Goal: Task Accomplishment & Management: Use online tool/utility

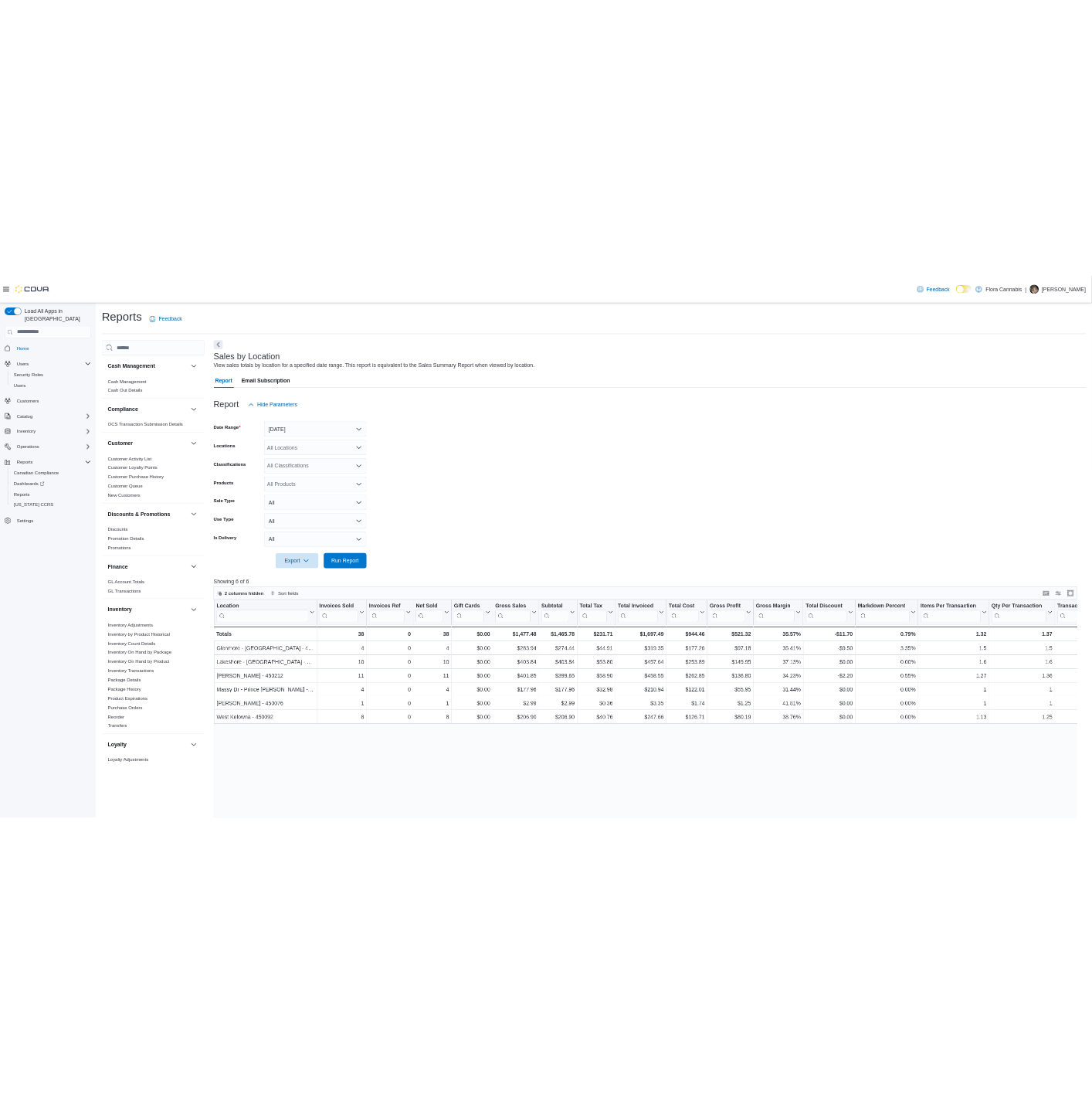
scroll to position [672, 0]
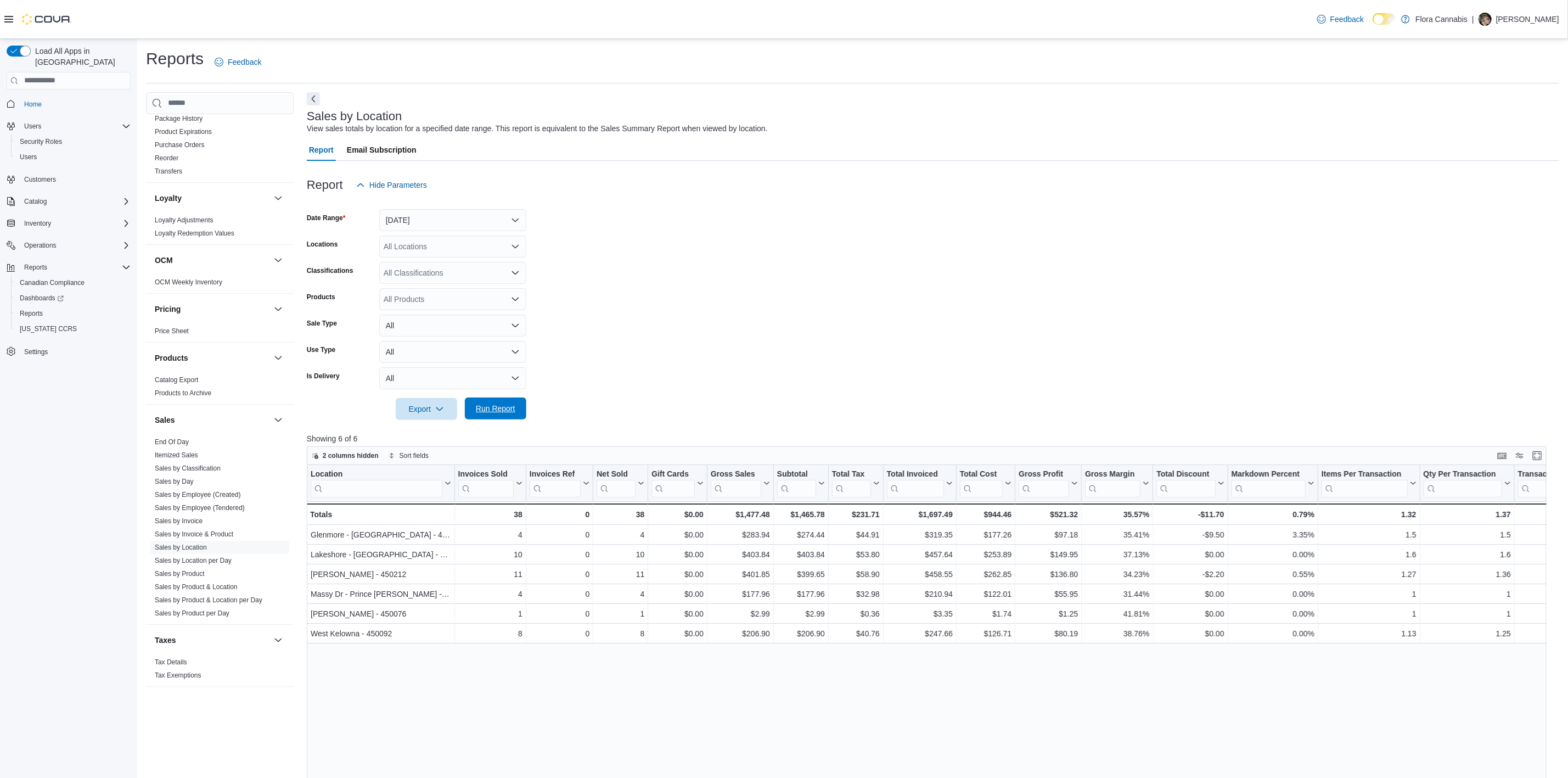
click at [509, 412] on span "Run Report" at bounding box center [495, 408] width 40 height 11
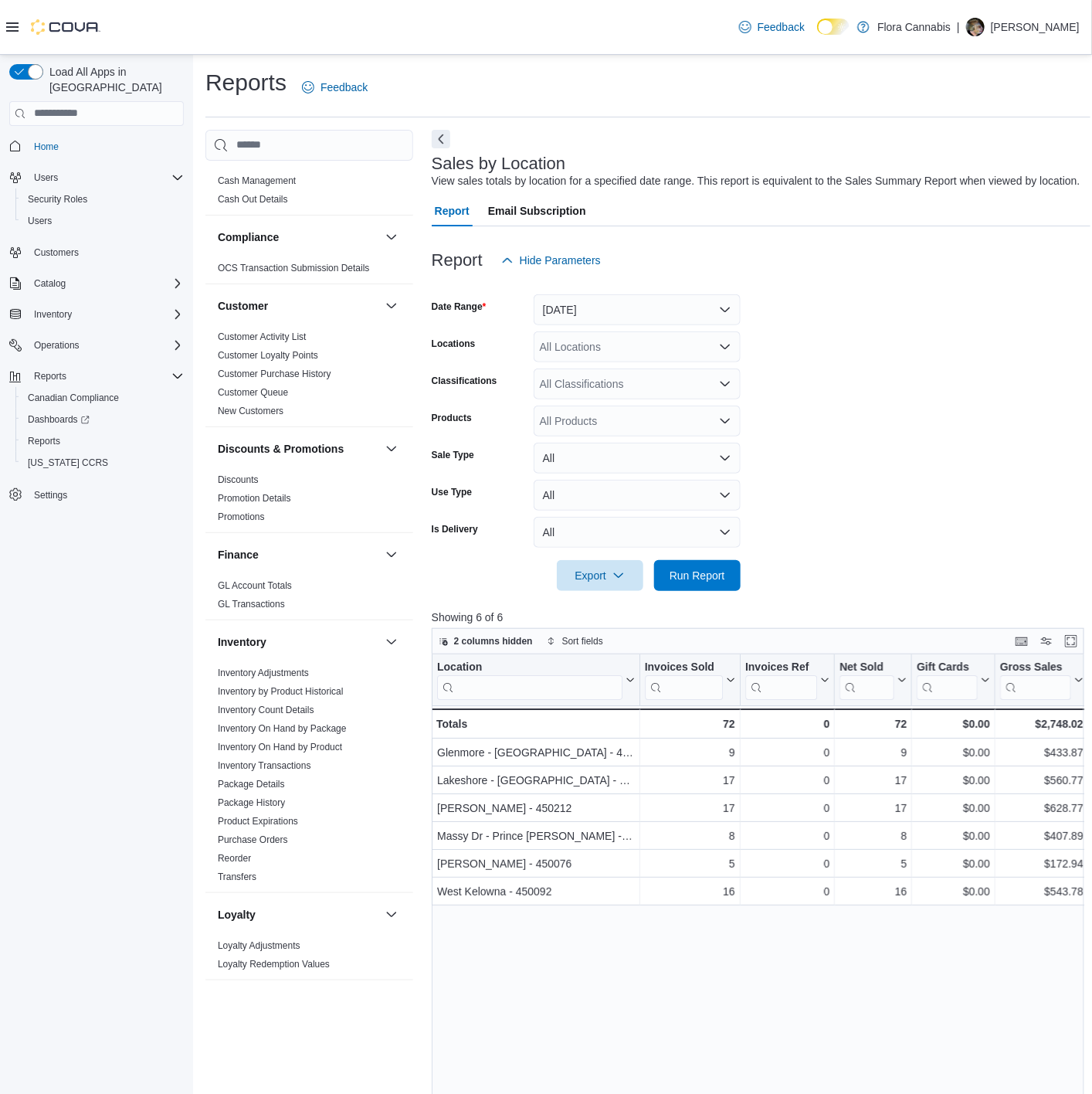
scroll to position [0, 0]
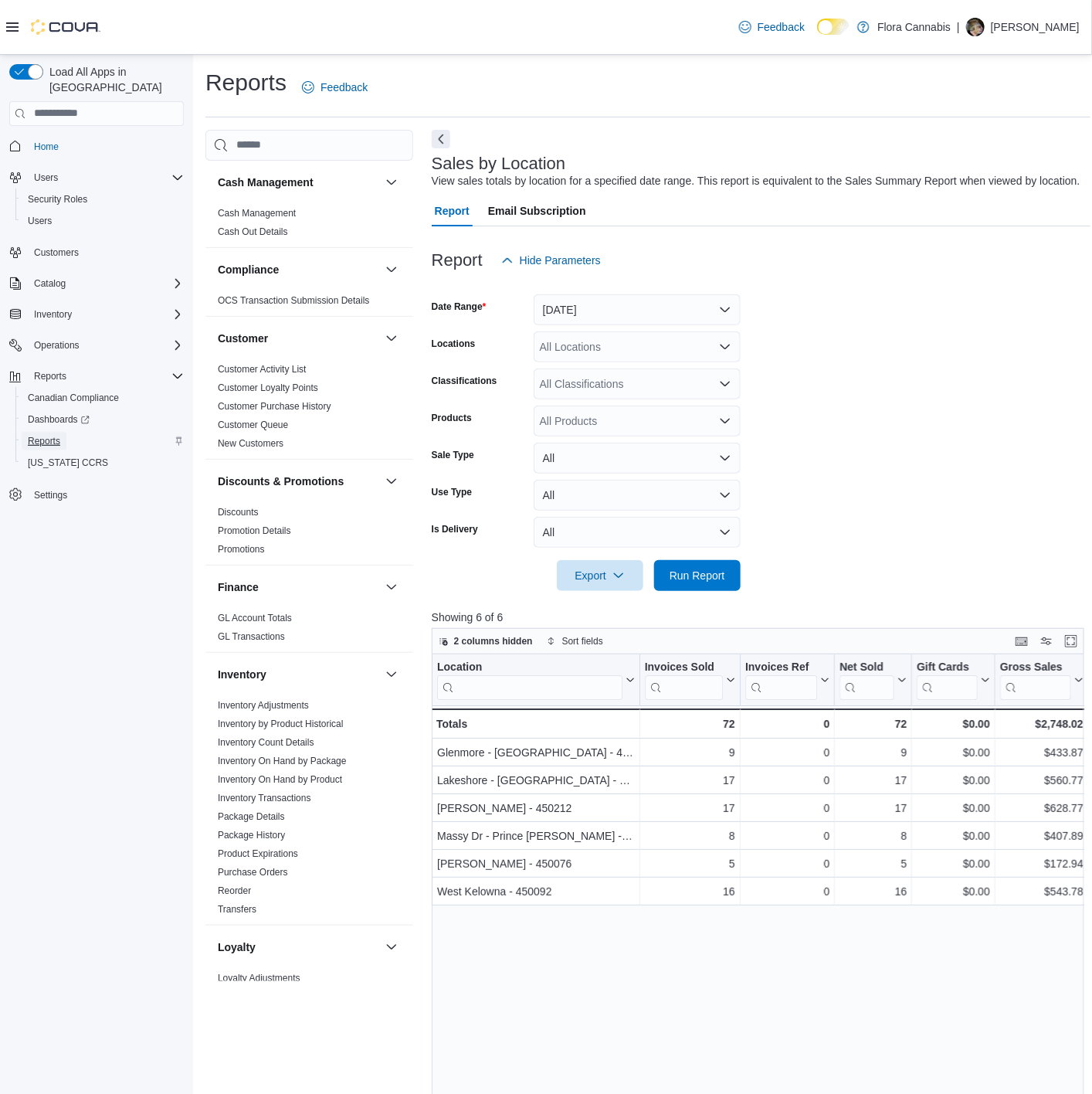
click at [44, 435] on span "Reports" at bounding box center [44, 441] width 33 height 12
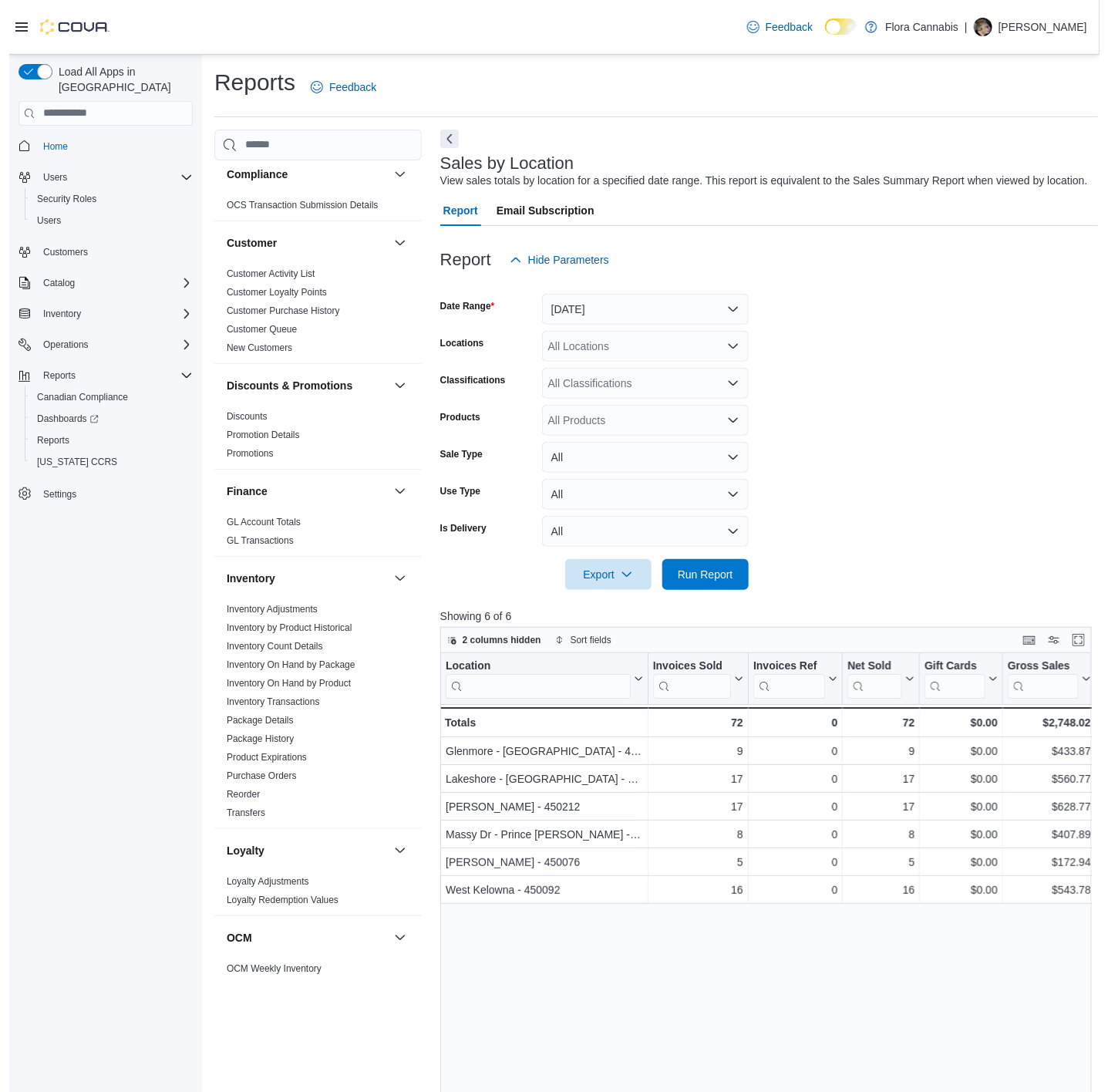
scroll to position [93, 0]
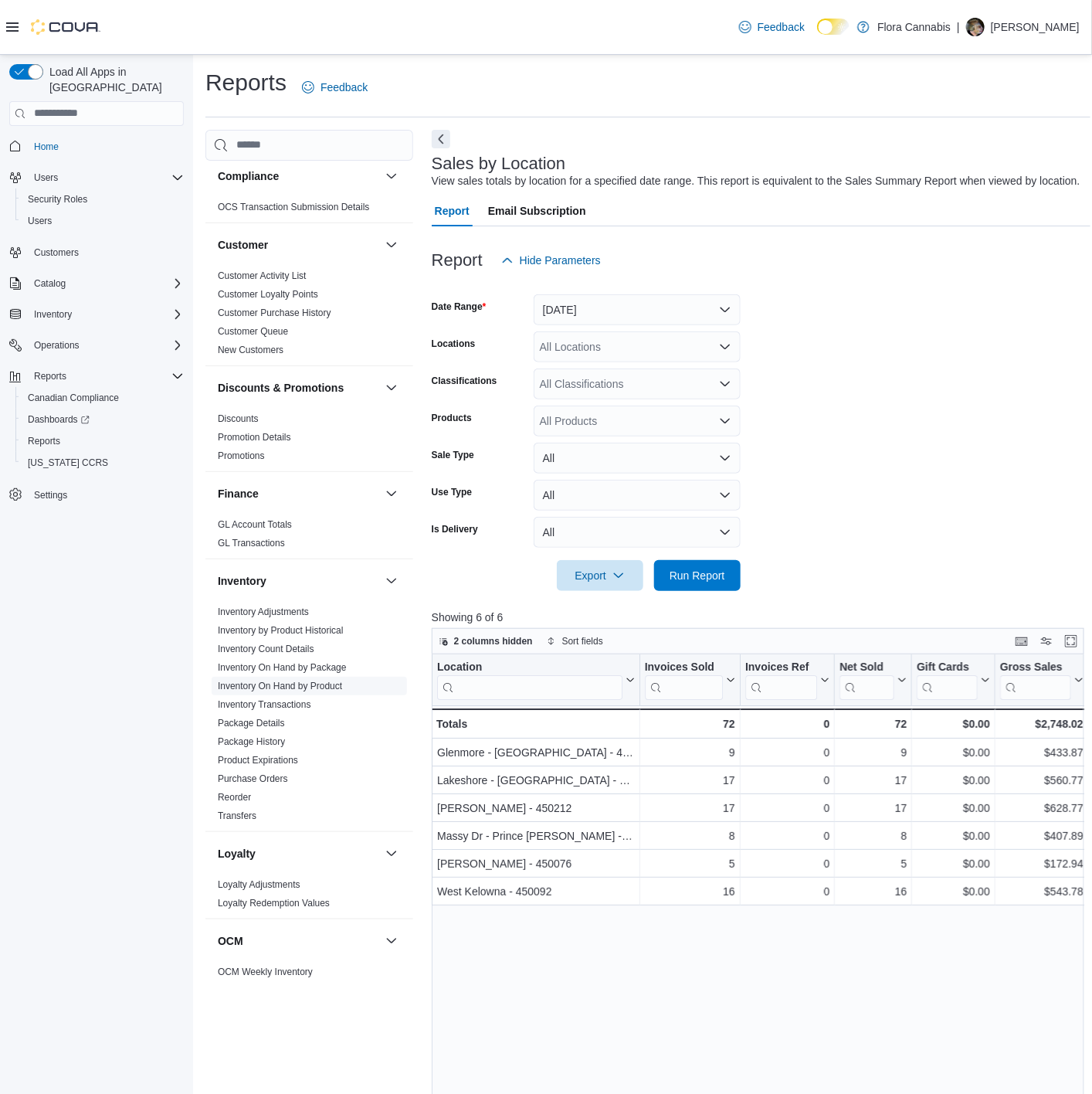
click at [306, 686] on link "Inventory On Hand by Product" at bounding box center [279, 685] width 124 height 11
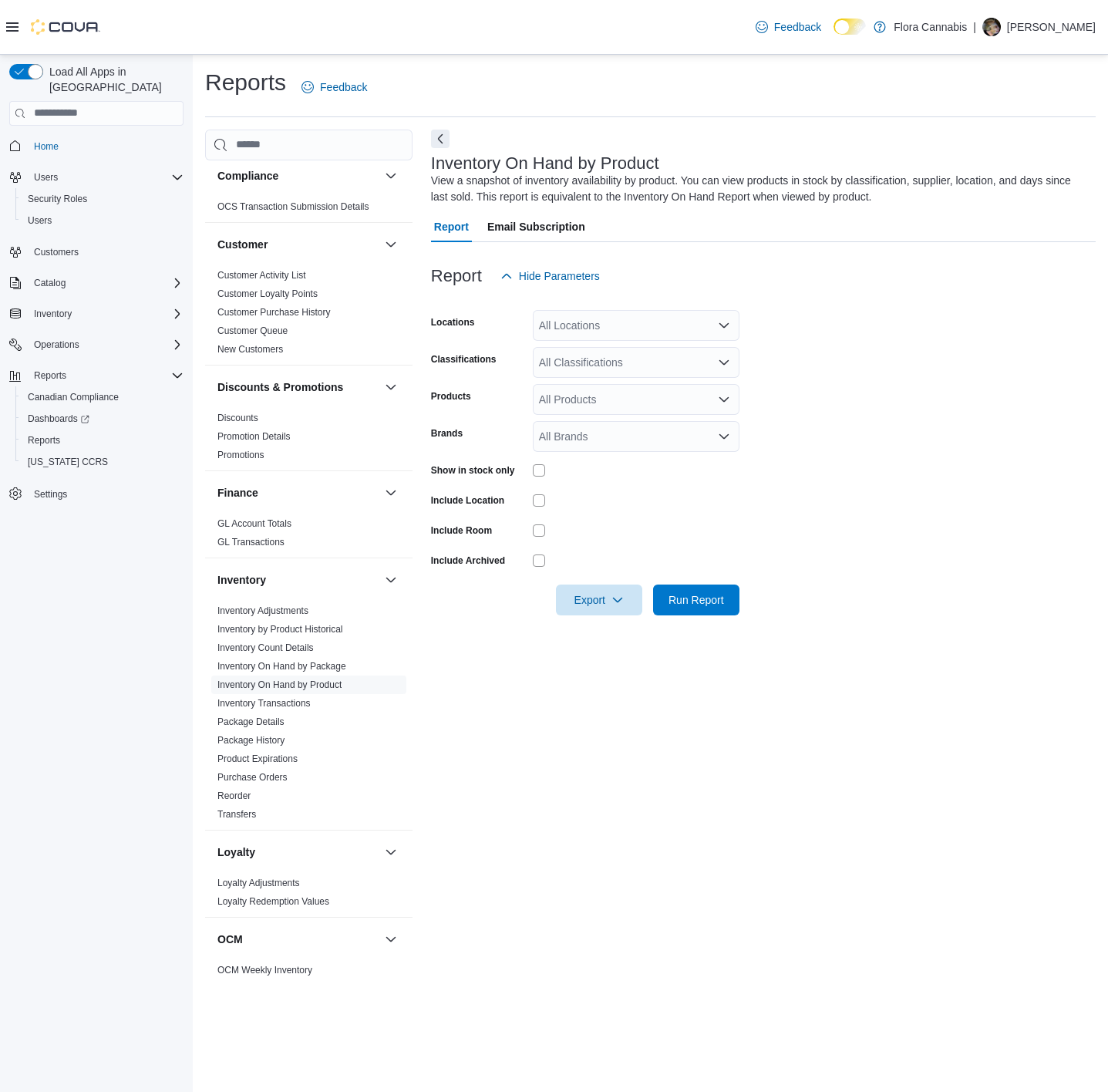
click at [624, 328] on div "All Locations" at bounding box center [636, 325] width 207 height 31
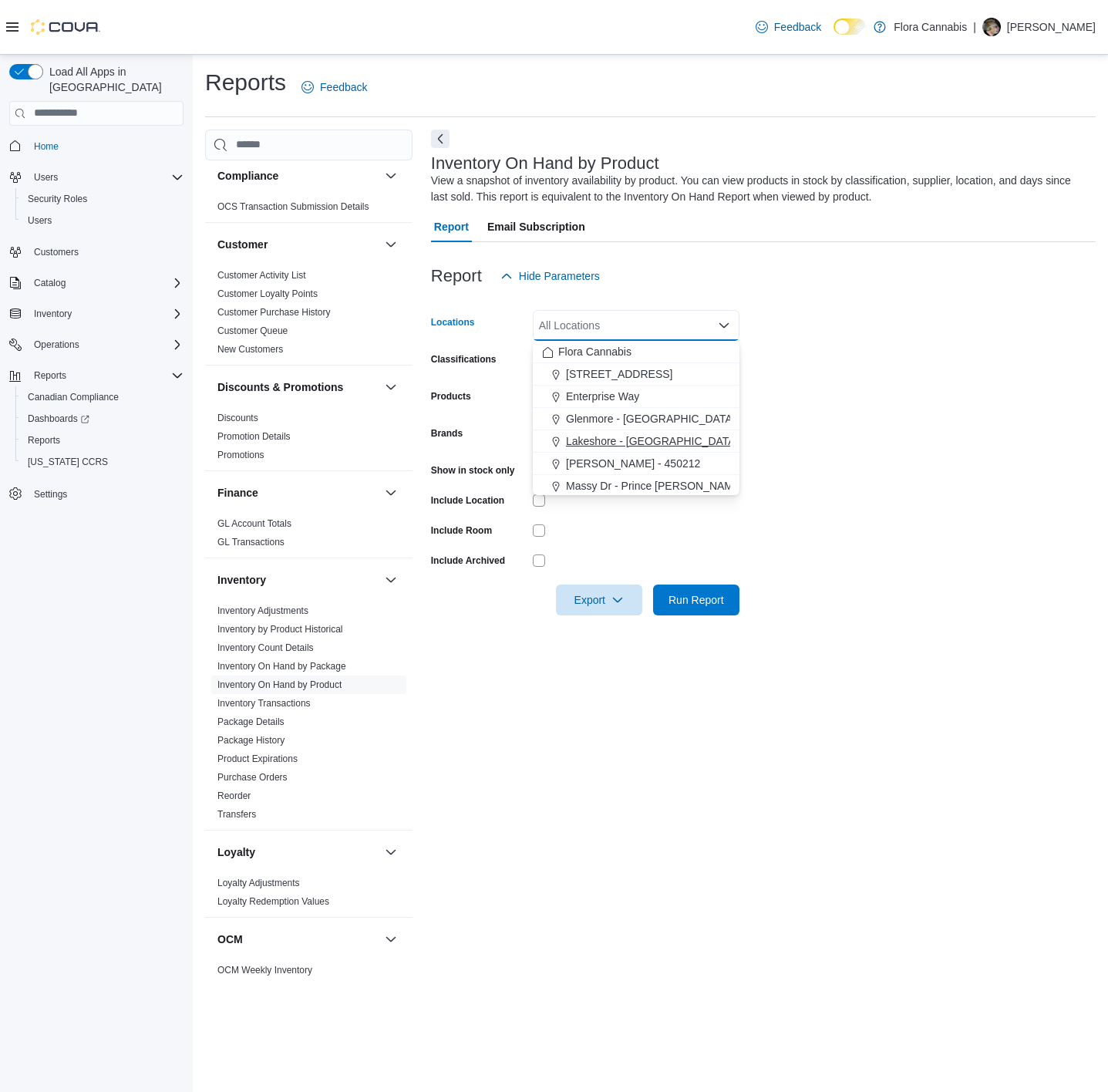
click at [606, 440] on span "Lakeshore - [GEOGRAPHIC_DATA] - 450372" at bounding box center [675, 441] width 218 height 15
drag, startPoint x: 1083, startPoint y: 401, endPoint x: 881, endPoint y: 407, distance: 202.1
click at [1076, 404] on form "Locations [GEOGRAPHIC_DATA] - [GEOGRAPHIC_DATA] - 450372 Combo box. Selected. […" at bounding box center [763, 453] width 664 height 324
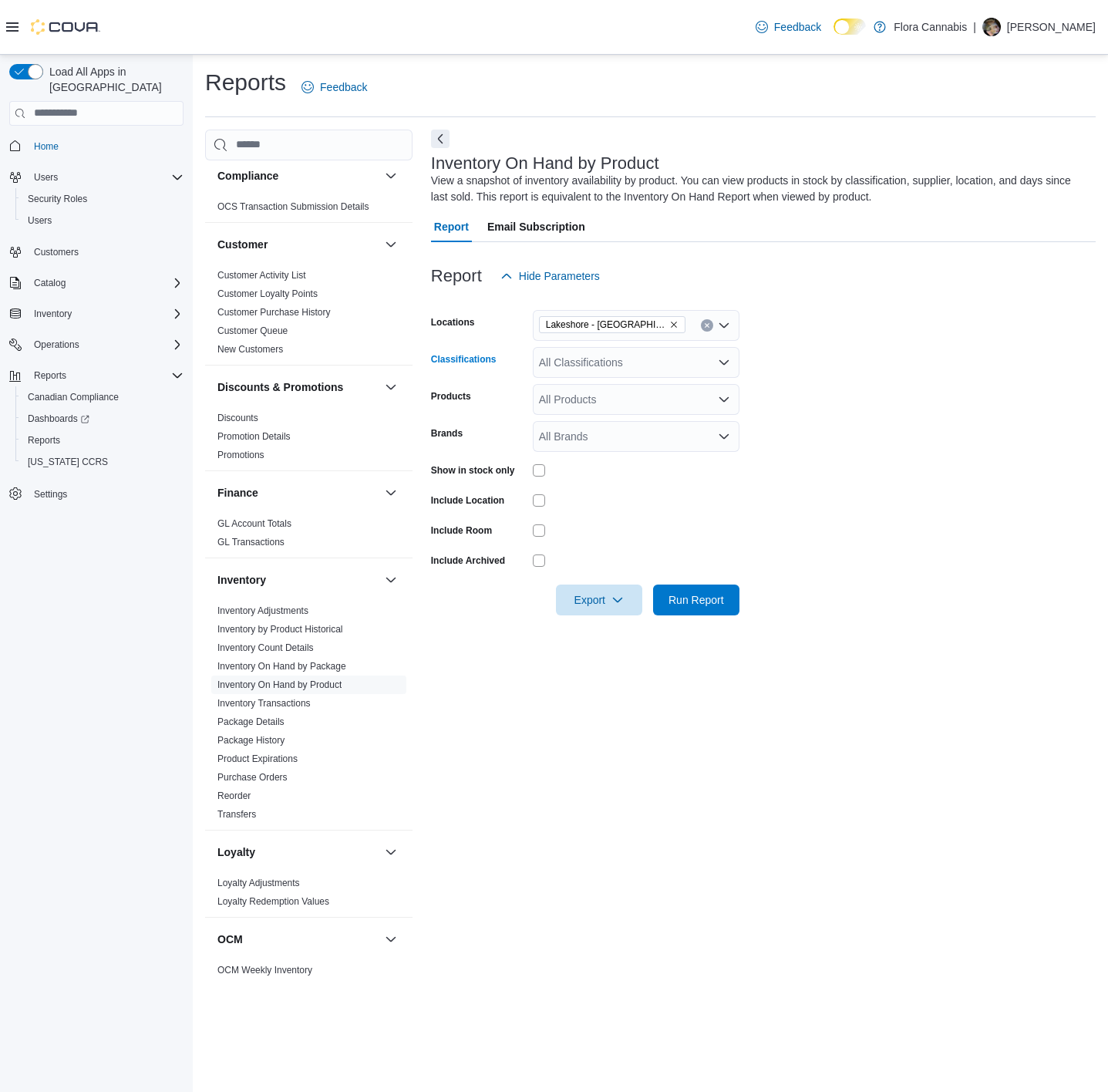
click at [662, 347] on div "All Classifications" at bounding box center [636, 363] width 207 height 31
click at [657, 421] on button "Pre-Roll" at bounding box center [636, 432] width 207 height 22
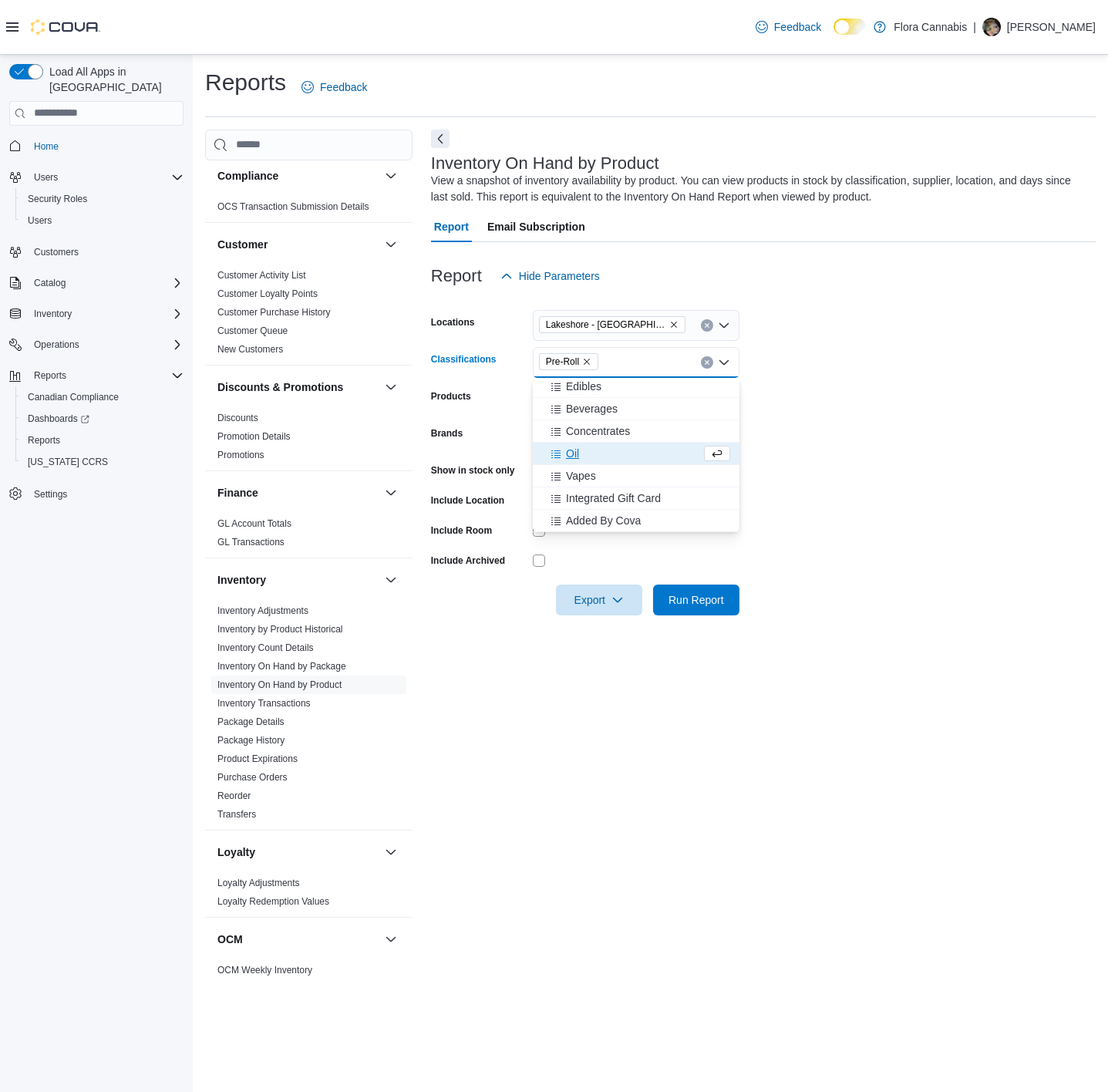
scroll to position [1366, 0]
drag, startPoint x: 922, startPoint y: 424, endPoint x: 902, endPoint y: 435, distance: 22.8
click at [928, 428] on form "Locations [GEOGRAPHIC_DATA] - [GEOGRAPHIC_DATA] - 450372 Classifications Pre-Ro…" at bounding box center [763, 453] width 664 height 324
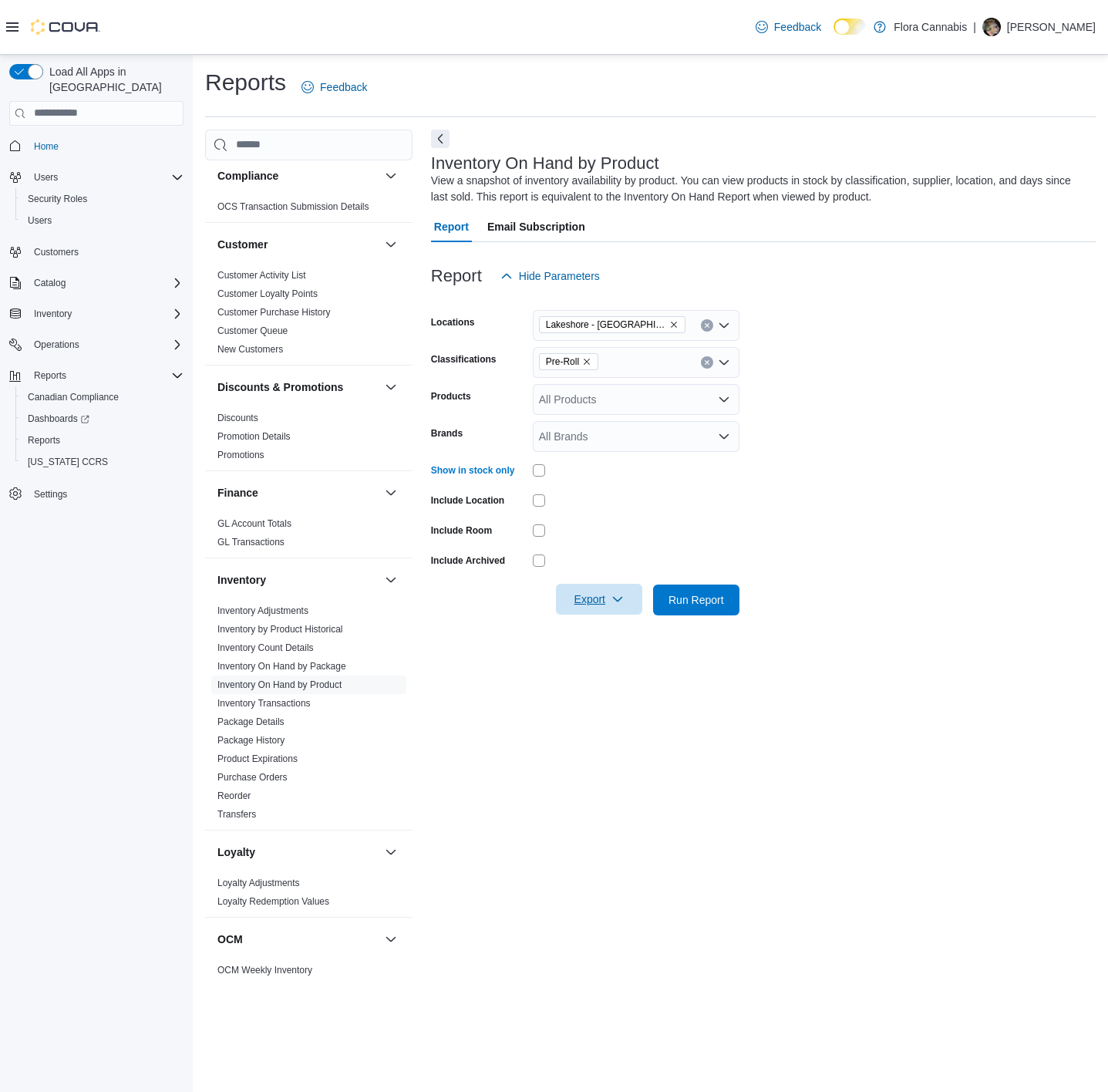
click at [614, 605] on icon "button" at bounding box center [617, 599] width 12 height 12
click at [614, 636] on button "Export to Excel" at bounding box center [601, 630] width 88 height 31
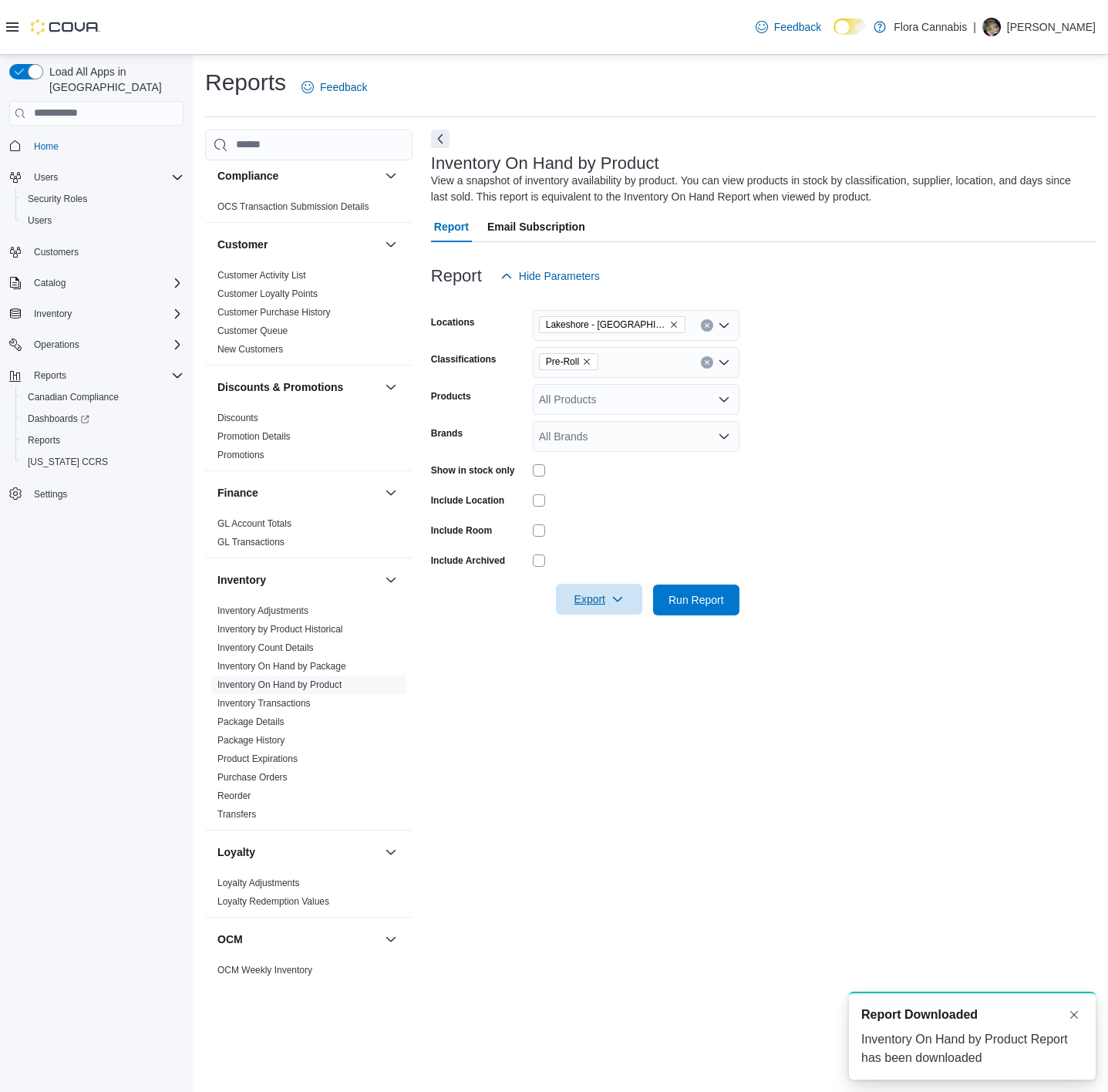
scroll to position [0, 0]
click at [37, 694] on div "Load All Apps in [GEOGRAPHIC_DATA] Home Users Security Roles Users Customers Ca…" at bounding box center [96, 578] width 192 height 1048
